Goal: Communication & Community: Answer question/provide support

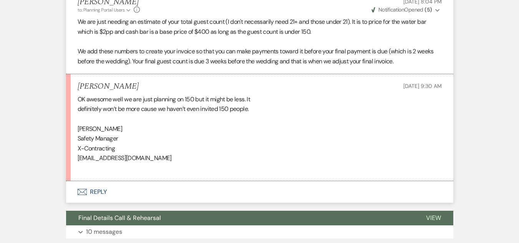
click at [89, 192] on button "Envelope Reply" at bounding box center [259, 191] width 387 height 21
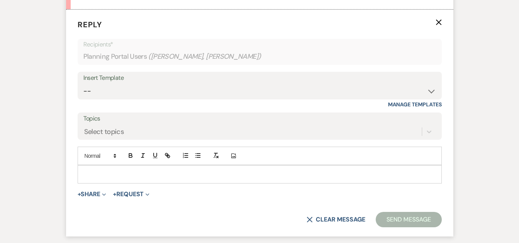
scroll to position [1581, 0]
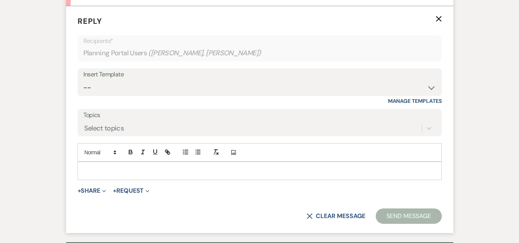
click at [293, 174] on p at bounding box center [260, 171] width 352 height 8
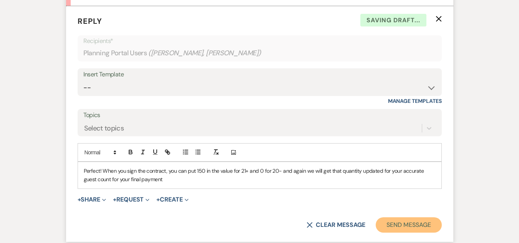
click at [409, 220] on button "Send Message" at bounding box center [408, 224] width 66 height 15
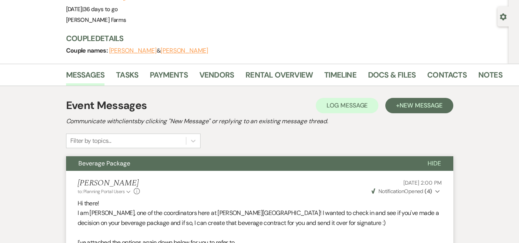
scroll to position [0, 0]
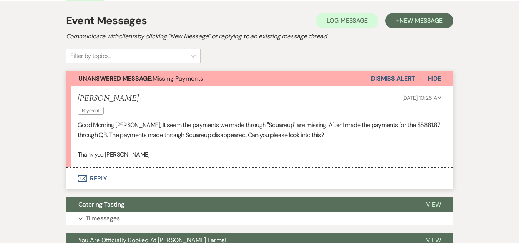
click at [84, 183] on button "Envelope Reply" at bounding box center [259, 178] width 387 height 21
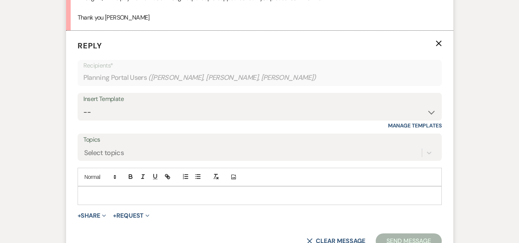
scroll to position [289, 0]
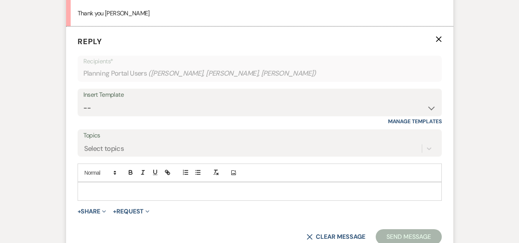
click at [128, 190] on p at bounding box center [260, 191] width 352 height 8
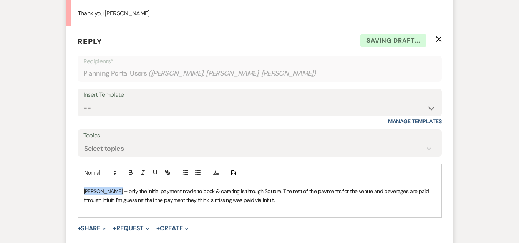
drag, startPoint x: 113, startPoint y: 191, endPoint x: 40, endPoint y: 187, distance: 73.5
click at [40, 187] on div "Messages Tasks Payments Vendors Rental Overview Timeline Docs & Files Contacts …" at bounding box center [259, 168] width 519 height 660
click at [116, 192] on span "Only the initial payment made to book & catering is through Square. The rest of…" at bounding box center [255, 195] width 342 height 15
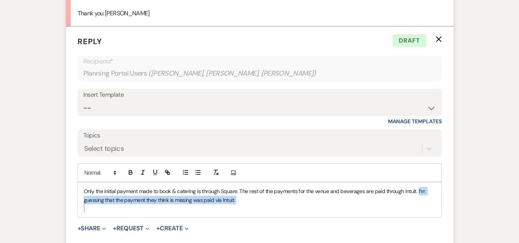
drag, startPoint x: 284, startPoint y: 205, endPoint x: 417, endPoint y: 186, distance: 133.8
click at [417, 186] on div "Only the initial payment made to book & catering is through Square. The rest of…" at bounding box center [259, 199] width 363 height 35
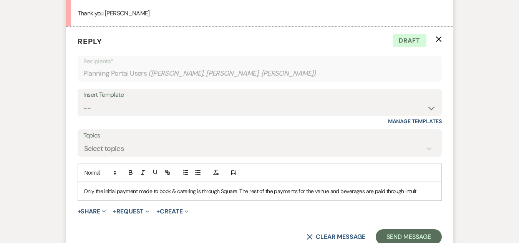
click at [413, 175] on div "Add Photo" at bounding box center [260, 173] width 364 height 18
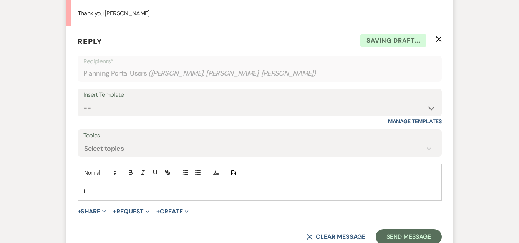
click at [108, 197] on div "I" at bounding box center [259, 191] width 363 height 18
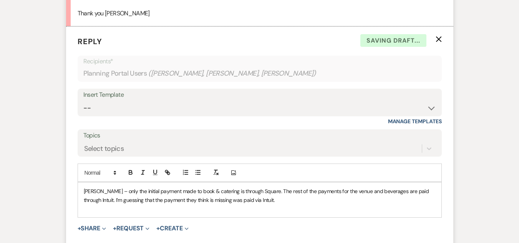
click at [107, 192] on span "Ashley – only the initial payment made to book & catering is through Square. Th…" at bounding box center [257, 195] width 346 height 15
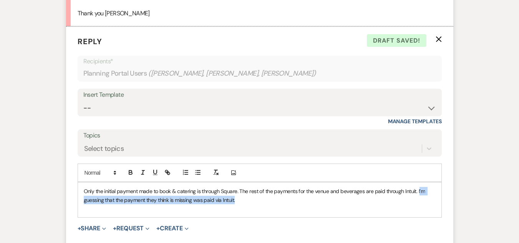
drag, startPoint x: 301, startPoint y: 201, endPoint x: 418, endPoint y: 183, distance: 118.4
click at [418, 183] on div "Only the initial payment made to book & catering is through Square. The rest of…" at bounding box center [259, 199] width 363 height 35
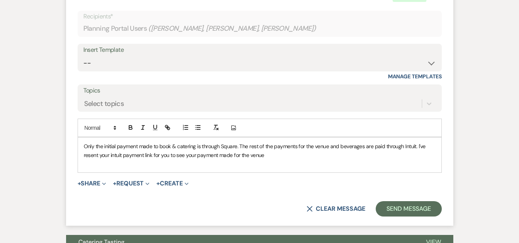
scroll to position [338, 0]
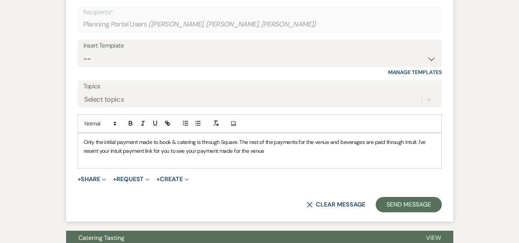
click at [84, 143] on span "Only the initial payment made to book & catering is through Square. The rest of…" at bounding box center [255, 146] width 343 height 15
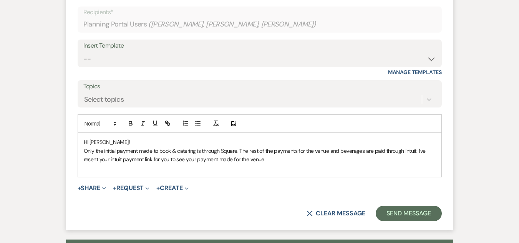
click at [240, 153] on span "﻿ Only the initial payment made to book & catering is through Square. The rest …" at bounding box center [255, 154] width 343 height 15
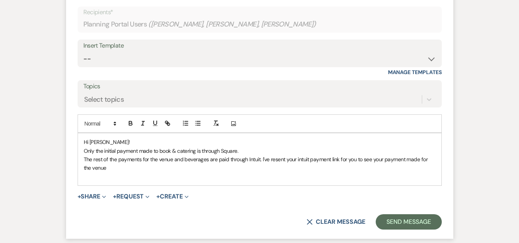
click at [384, 160] on span "﻿ The rest of the payments for the venue and beverages are paid through Intuit.…" at bounding box center [256, 163] width 345 height 15
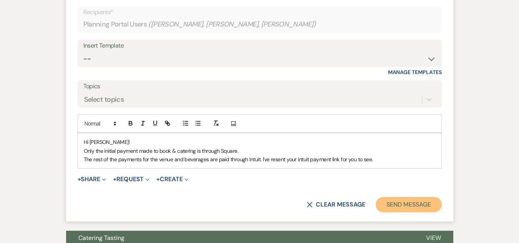
click at [394, 206] on button "Send Message" at bounding box center [408, 204] width 66 height 15
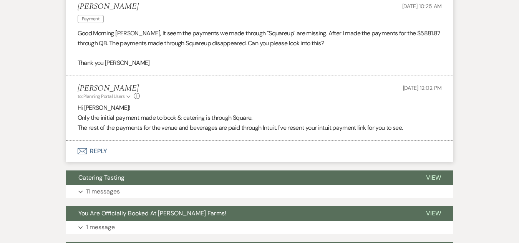
scroll to position [241, 0]
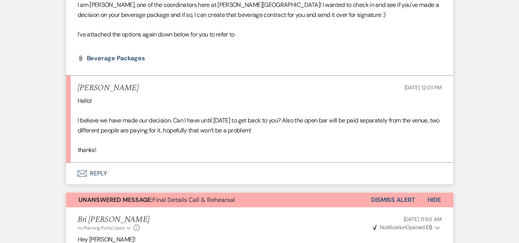
scroll to position [266, 0]
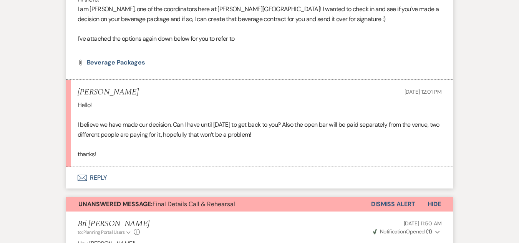
click at [101, 176] on button "Envelope Reply" at bounding box center [259, 177] width 387 height 21
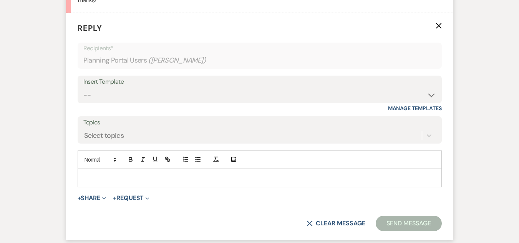
scroll to position [425, 0]
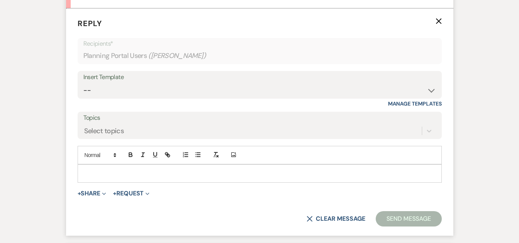
drag, startPoint x: 206, startPoint y: 171, endPoint x: 162, endPoint y: 176, distance: 43.6
click at [162, 176] on p at bounding box center [260, 173] width 352 height 8
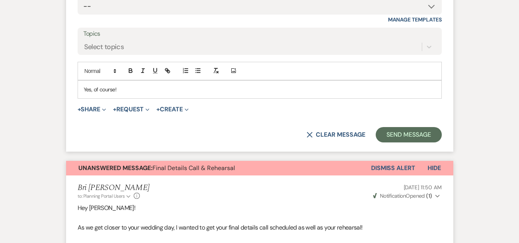
scroll to position [507, 0]
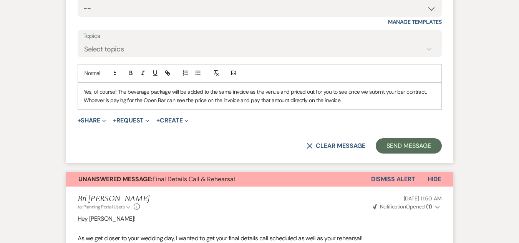
click at [360, 101] on p "Yes, of course! The beverage package will be added to the same invoice as the v…" at bounding box center [260, 96] width 352 height 17
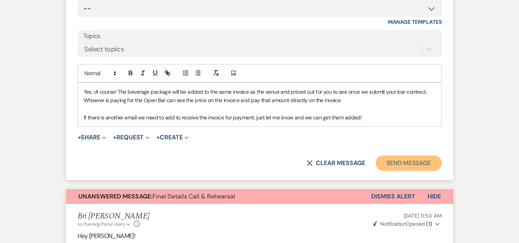
click at [402, 160] on button "Send Message" at bounding box center [408, 162] width 66 height 15
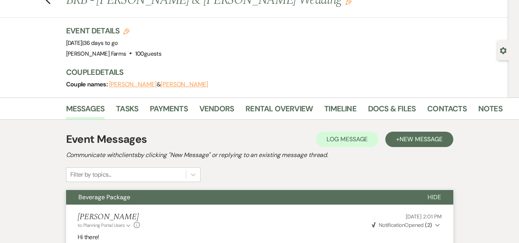
scroll to position [0, 0]
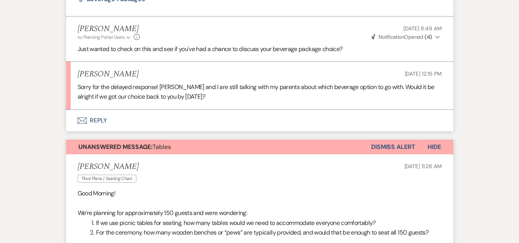
scroll to position [390, 0]
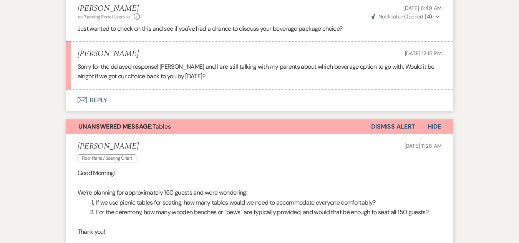
click at [129, 100] on button "Envelope Reply" at bounding box center [259, 99] width 387 height 21
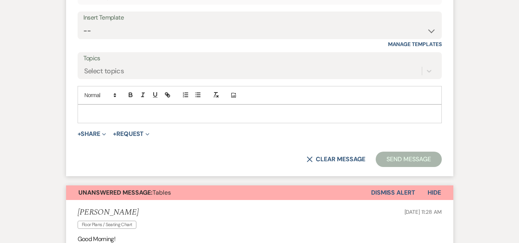
scroll to position [549, 0]
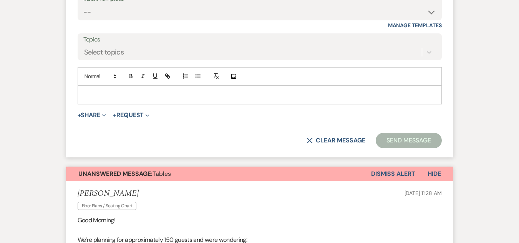
click at [221, 97] on p at bounding box center [260, 95] width 352 height 8
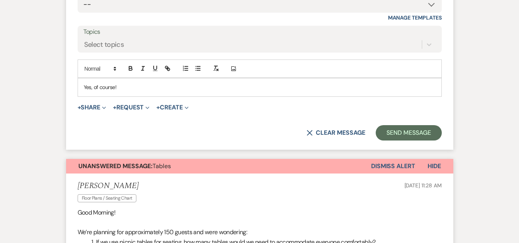
scroll to position [576, 0]
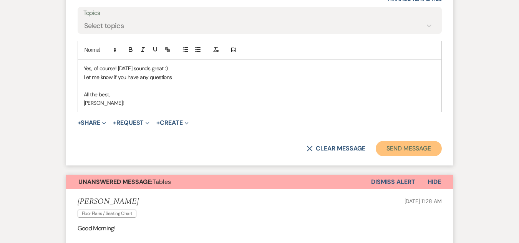
click at [391, 144] on button "Send Message" at bounding box center [408, 148] width 66 height 15
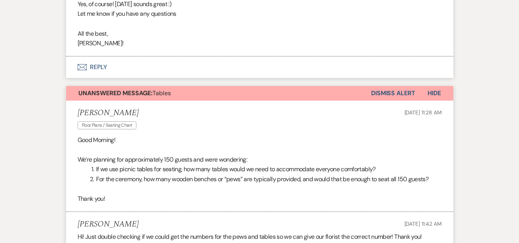
scroll to position [515, 0]
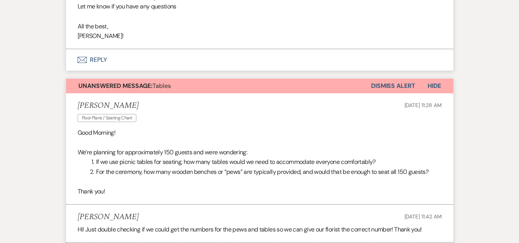
click at [412, 86] on button "Dismiss Alert" at bounding box center [393, 86] width 44 height 15
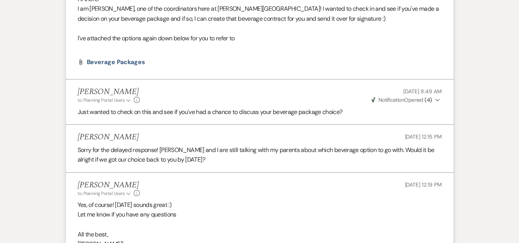
scroll to position [0, 0]
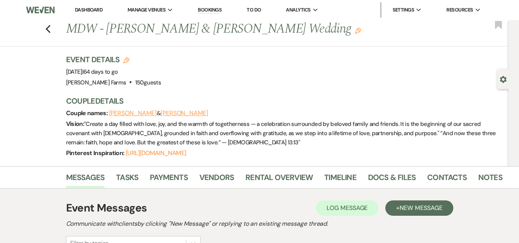
click at [79, 9] on link "Dashboard" at bounding box center [89, 10] width 28 height 7
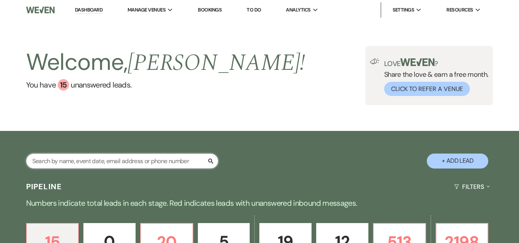
click at [61, 163] on input "text" at bounding box center [122, 161] width 192 height 15
type input "simpson"
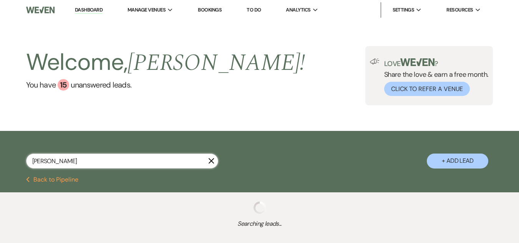
select select "8"
select select "5"
select select "8"
select select "5"
select select "8"
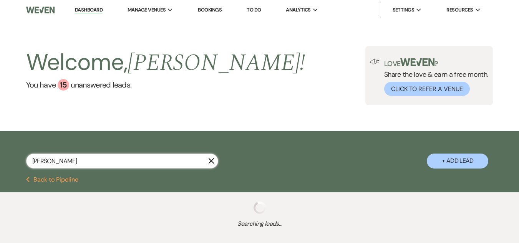
select select "6"
select select "8"
select select "5"
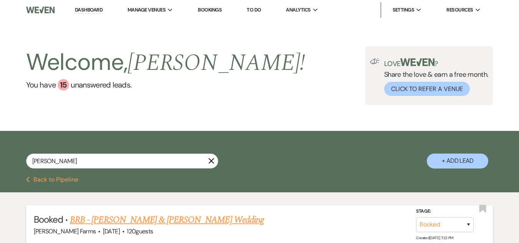
click at [119, 220] on link "BRB - Brianna Simpson & Joshua Nelson's Wedding" at bounding box center [167, 220] width 194 height 14
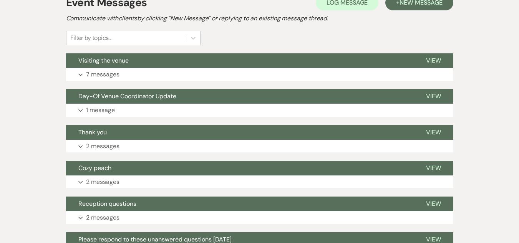
scroll to position [193, 0]
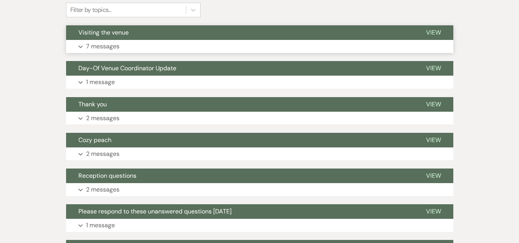
click at [278, 41] on button "Expand 7 messages" at bounding box center [259, 46] width 387 height 13
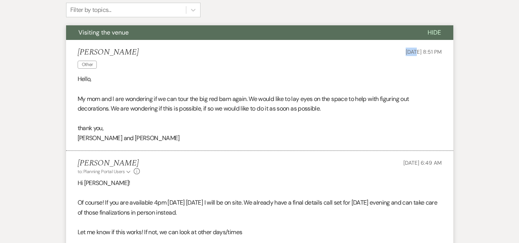
click at [278, 41] on li "Brianna Simpson Other Sep 07, 2025, 8:51 PM Hello, My mom and I are wondering i…" at bounding box center [259, 95] width 387 height 111
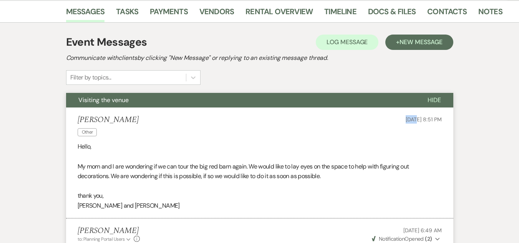
scroll to position [0, 0]
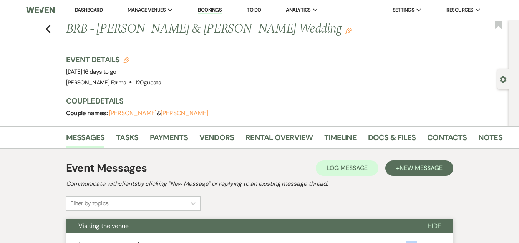
click at [91, 8] on link "Dashboard" at bounding box center [89, 10] width 28 height 7
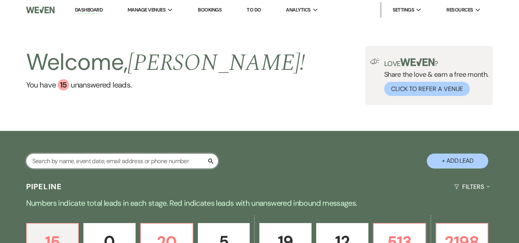
click at [92, 161] on input "text" at bounding box center [122, 161] width 192 height 15
type input "suarez"
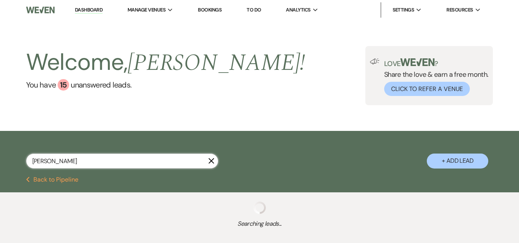
select select "8"
select select "1"
select select "8"
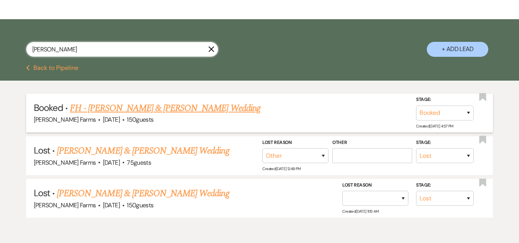
scroll to position [115, 0]
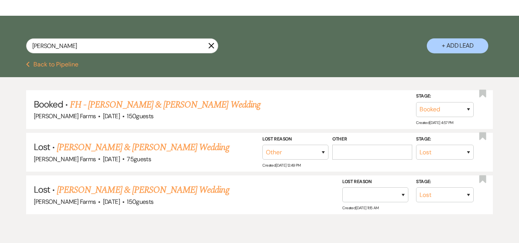
click at [171, 103] on link "FH - Kristina Suarez & Armando Valdez's Wedding" at bounding box center [165, 105] width 190 height 14
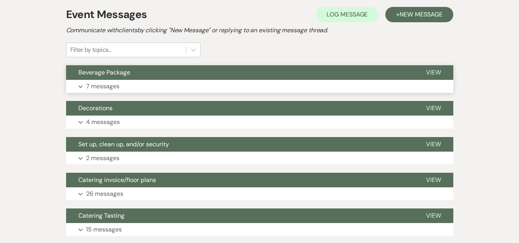
click at [131, 76] on button "Beverage Package" at bounding box center [239, 72] width 347 height 15
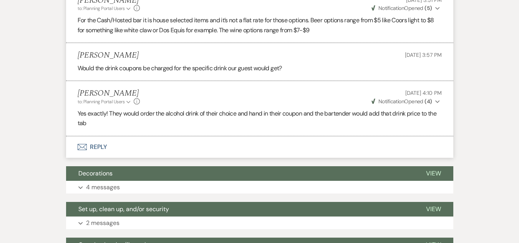
scroll to position [537, 0]
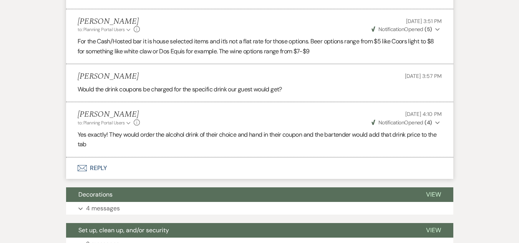
click at [83, 165] on icon "Envelope" at bounding box center [82, 168] width 9 height 6
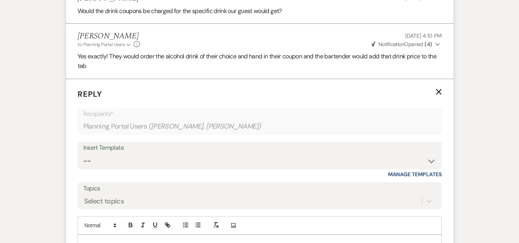
scroll to position [691, 0]
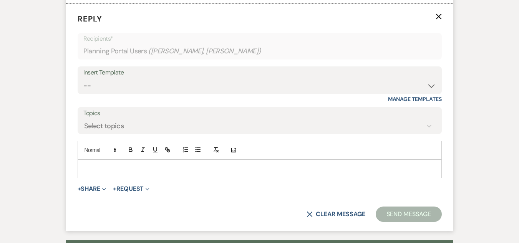
click at [114, 164] on p at bounding box center [260, 168] width 352 height 8
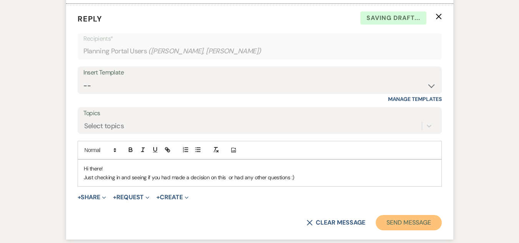
click at [407, 216] on button "Send Message" at bounding box center [408, 222] width 66 height 15
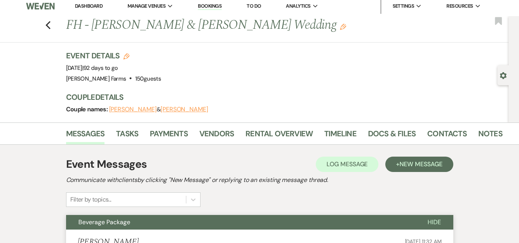
scroll to position [0, 0]
